Goal: Task Accomplishment & Management: Use online tool/utility

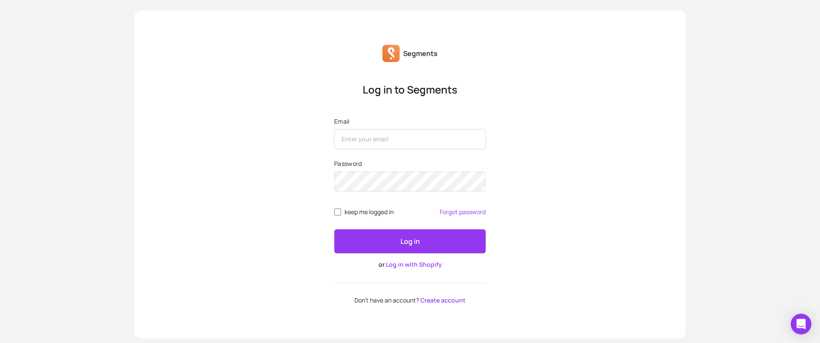
click at [371, 140] on input "Email" at bounding box center [410, 139] width 152 height 20
type input "[EMAIL_ADDRESS][DOMAIN_NAME]"
click at [392, 239] on button "Log in" at bounding box center [410, 241] width 152 height 24
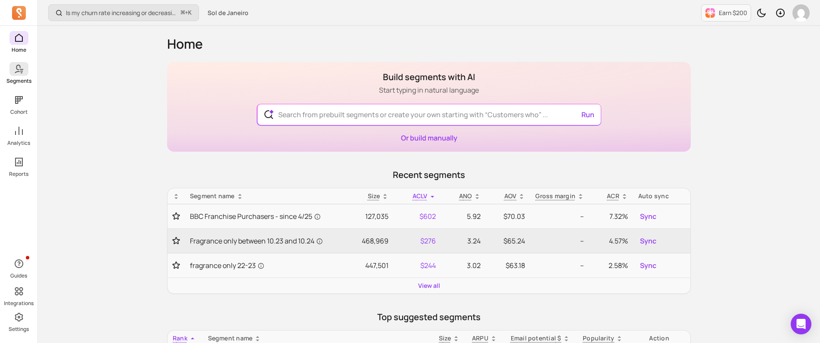
click at [17, 78] on p "Segments" at bounding box center [18, 81] width 25 height 7
